Goal: Check status

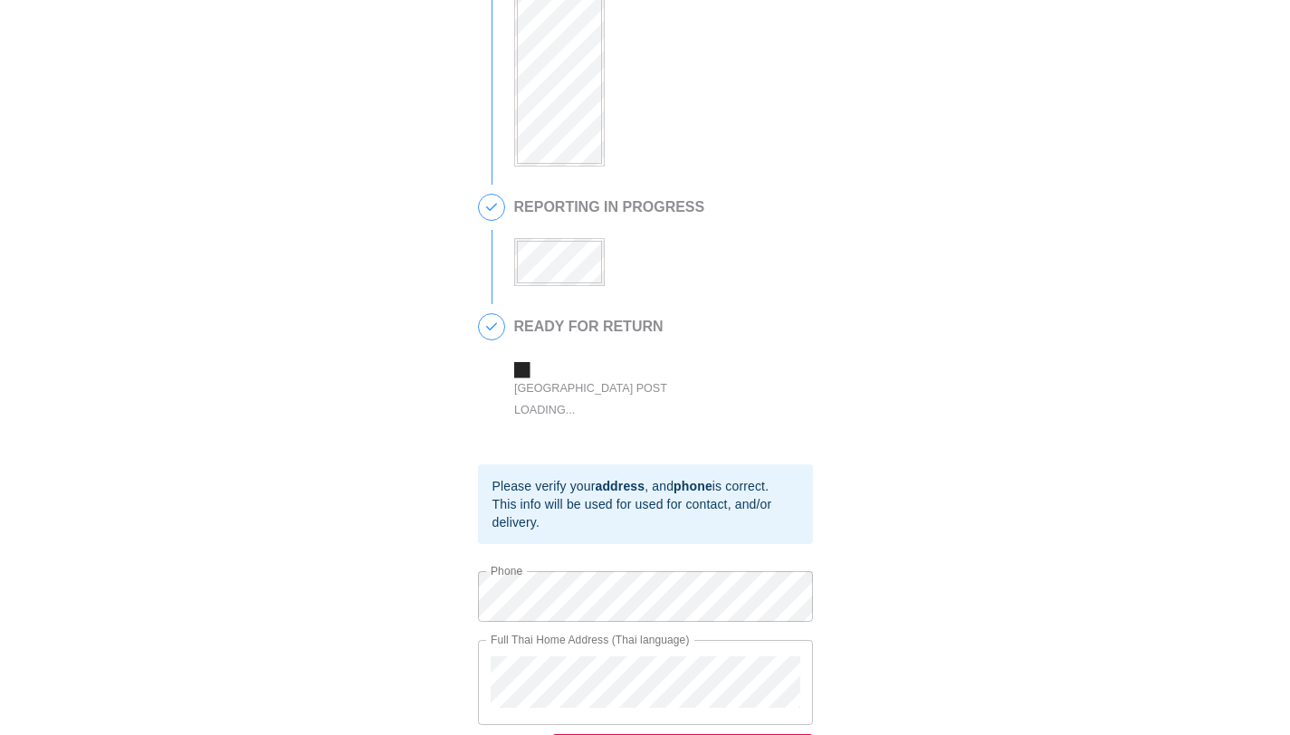
scroll to position [503, 0]
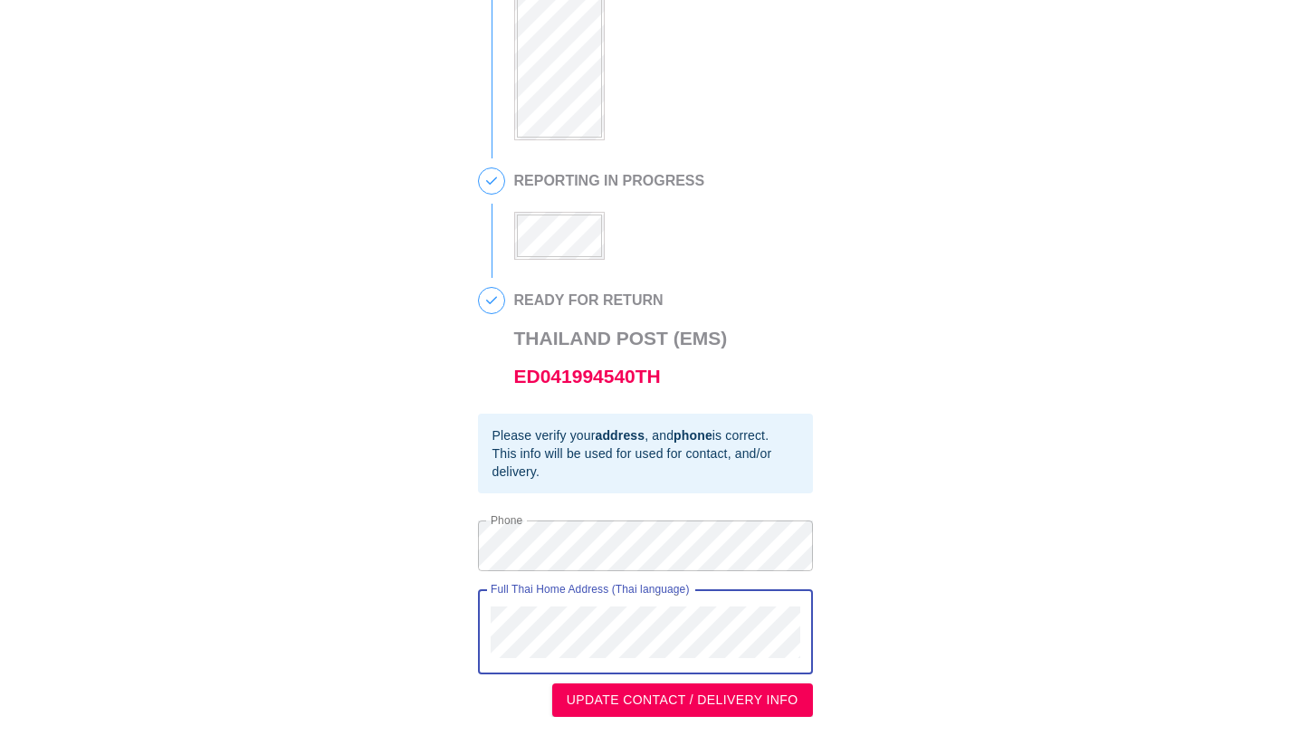
click at [487, 615] on div "Full Thai Home Address (Thai language)" at bounding box center [645, 632] width 335 height 85
